Goal: Task Accomplishment & Management: Complete application form

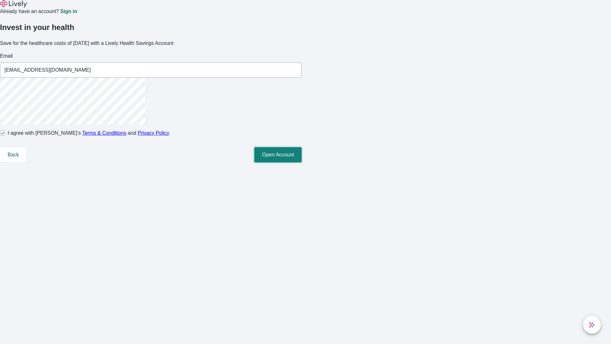
click at [302, 162] on button "Open Account" at bounding box center [277, 154] width 47 height 15
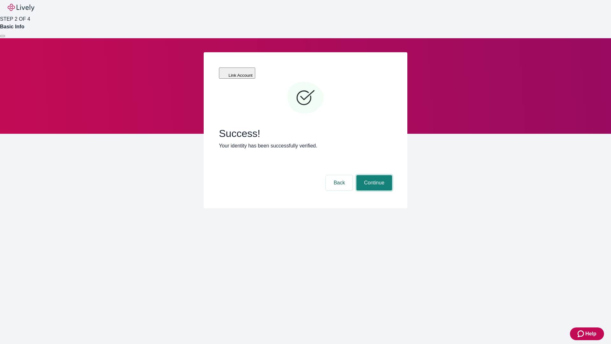
click at [374, 175] on button "Continue" at bounding box center [375, 182] width 36 height 15
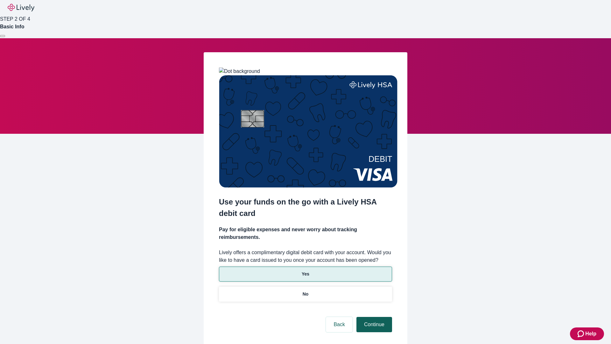
click at [305, 291] on p "No" at bounding box center [306, 294] width 6 height 7
click at [374, 317] on button "Continue" at bounding box center [375, 324] width 36 height 15
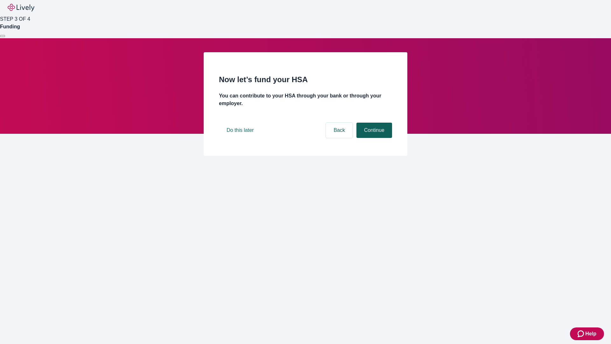
click at [374, 138] on button "Continue" at bounding box center [375, 130] width 36 height 15
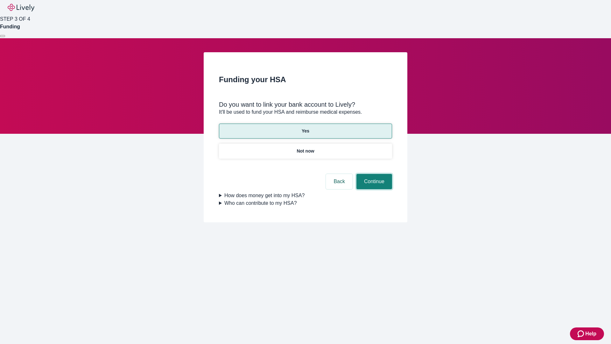
click at [374, 174] on button "Continue" at bounding box center [375, 181] width 36 height 15
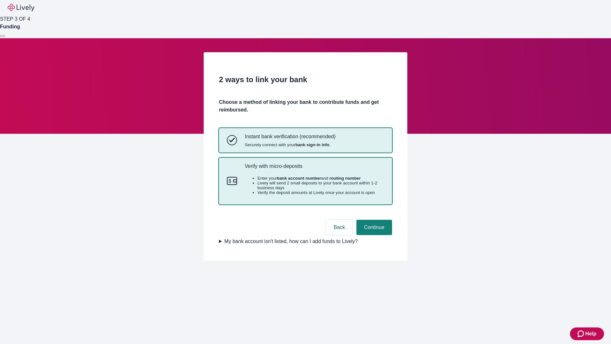
click at [314, 169] on p "Verify with micro-deposits" at bounding box center [314, 166] width 139 height 6
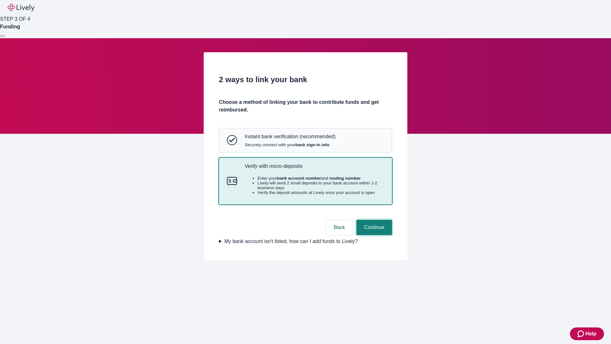
click at [374, 235] on button "Continue" at bounding box center [375, 227] width 36 height 15
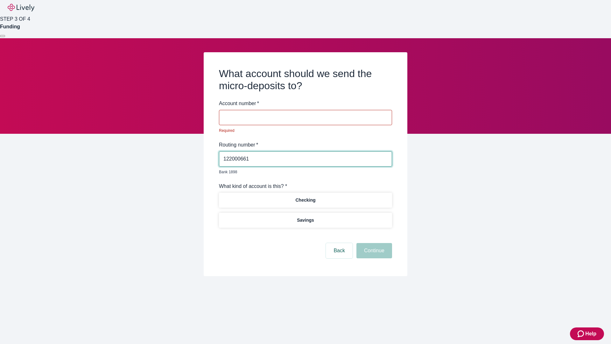
type input "122000661"
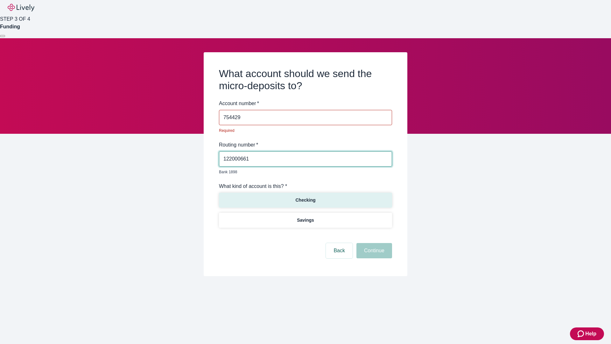
type input "754429"
click at [305, 197] on p "Checking" at bounding box center [305, 200] width 20 height 7
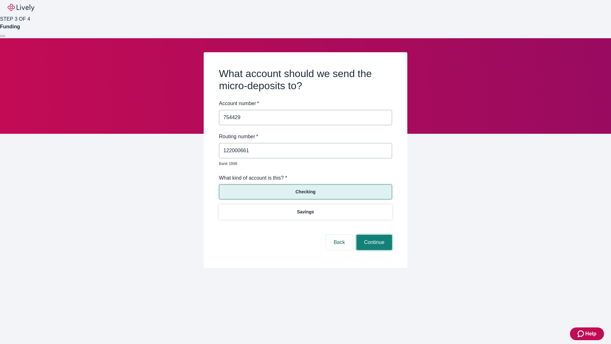
click at [374, 235] on button "Continue" at bounding box center [375, 242] width 36 height 15
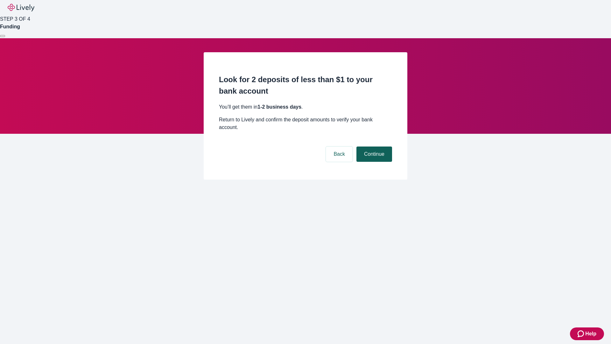
click at [374, 146] on button "Continue" at bounding box center [375, 153] width 36 height 15
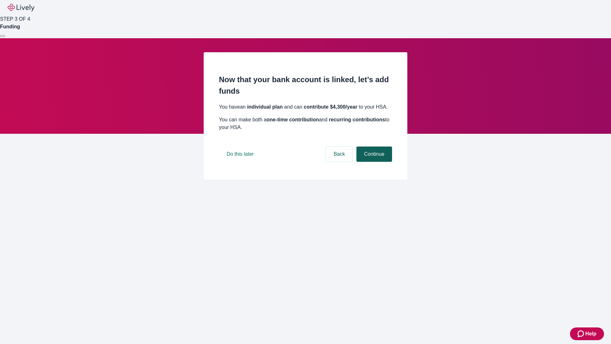
click at [374, 162] on button "Continue" at bounding box center [375, 153] width 36 height 15
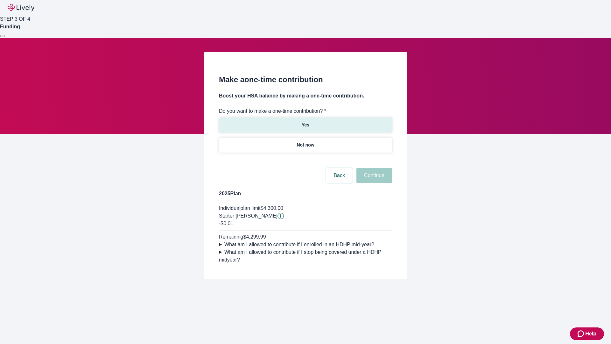
click at [305, 122] on p "Yes" at bounding box center [306, 125] width 8 height 7
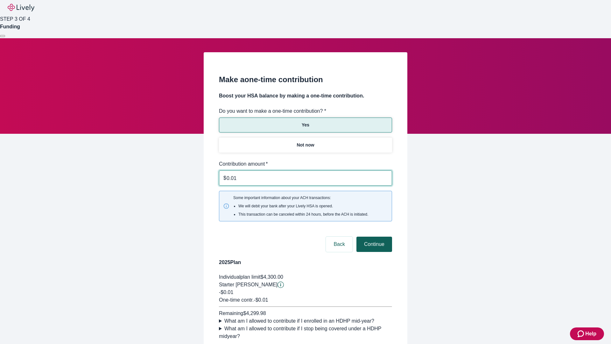
type input "0.01"
click at [374, 237] on button "Continue" at bounding box center [375, 244] width 36 height 15
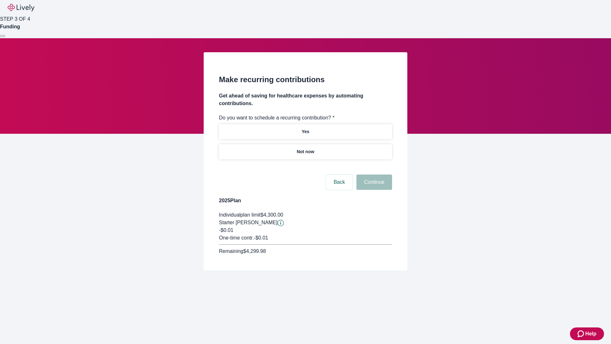
click at [305, 148] on p "Not now" at bounding box center [306, 151] width 18 height 7
click at [374, 174] on button "Continue" at bounding box center [375, 181] width 36 height 15
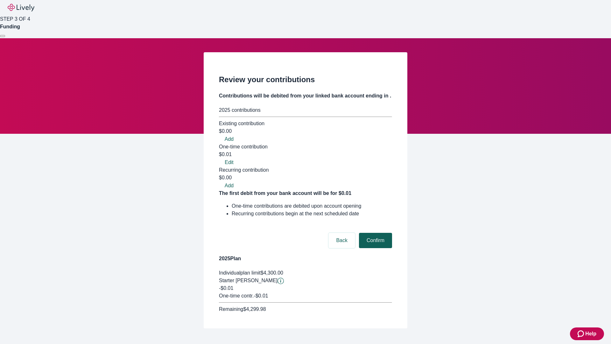
click at [375, 233] on button "Confirm" at bounding box center [375, 240] width 33 height 15
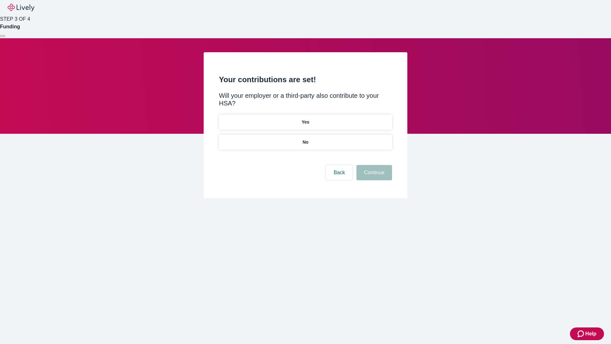
click at [305, 139] on p "No" at bounding box center [306, 142] width 6 height 7
click at [374, 165] on button "Continue" at bounding box center [375, 172] width 36 height 15
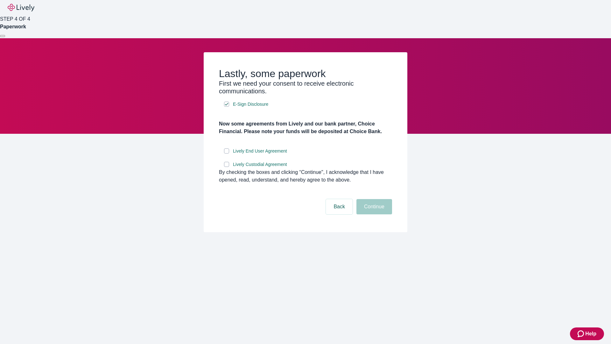
click at [227, 153] on input "Lively End User Agreement" at bounding box center [226, 150] width 5 height 5
checkbox input "true"
click at [227, 167] on input "Lively Custodial Agreement" at bounding box center [226, 164] width 5 height 5
checkbox input "true"
click at [374, 214] on button "Continue" at bounding box center [375, 206] width 36 height 15
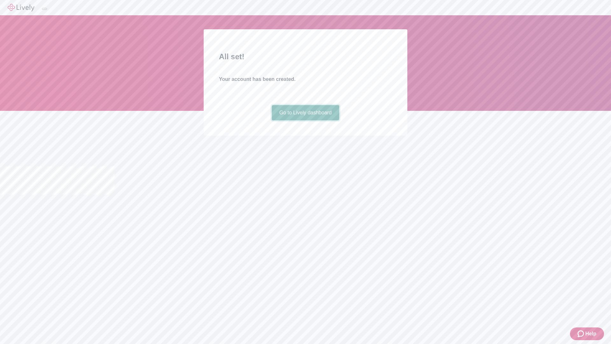
click at [305, 120] on link "Go to Lively dashboard" at bounding box center [306, 112] width 68 height 15
